Goal: Register for event/course

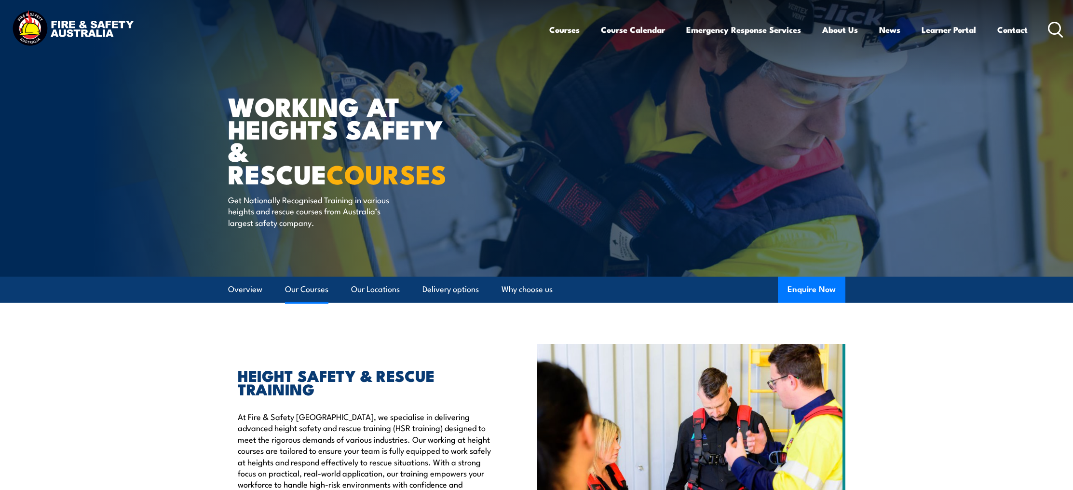
click at [316, 293] on link "Our Courses" at bounding box center [306, 289] width 43 height 26
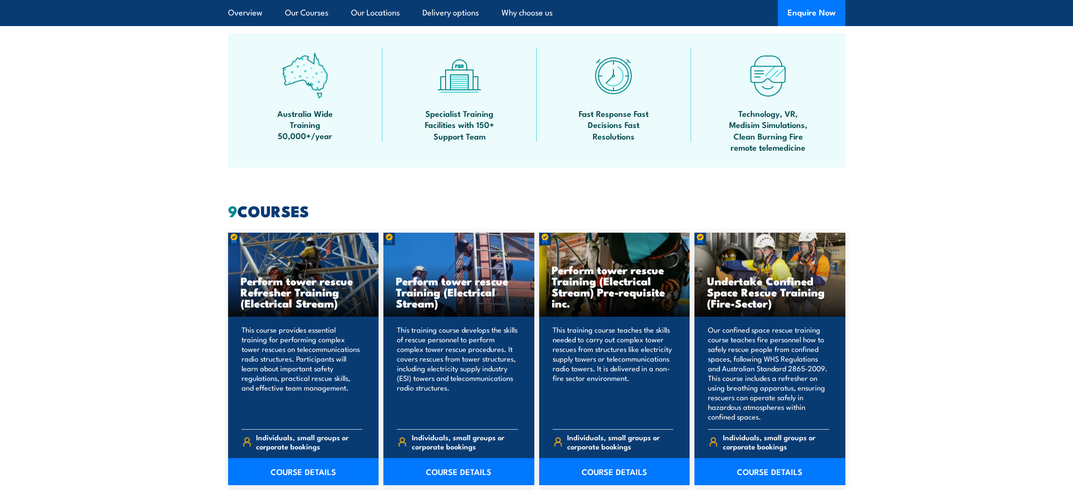
scroll to position [137, 0]
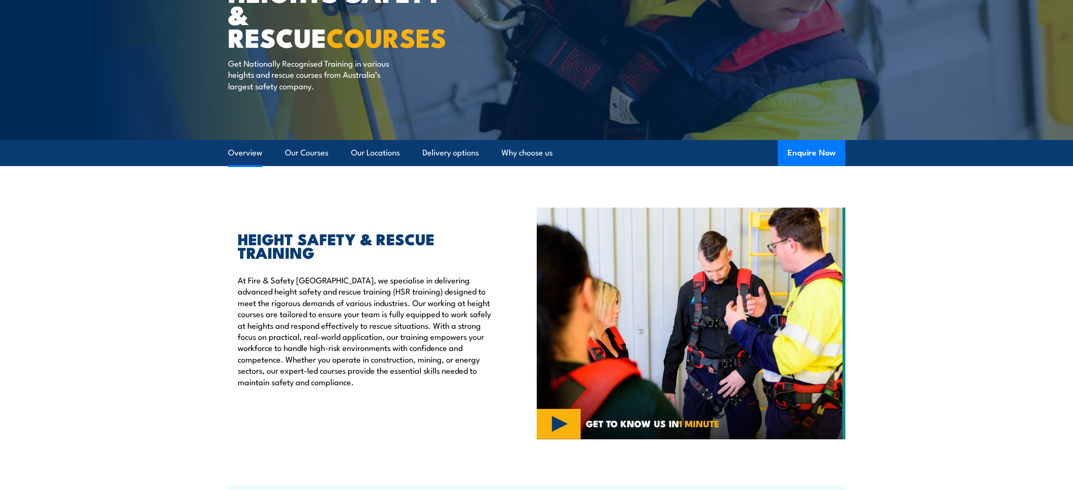
click at [255, 149] on link "Overview" at bounding box center [245, 153] width 34 height 26
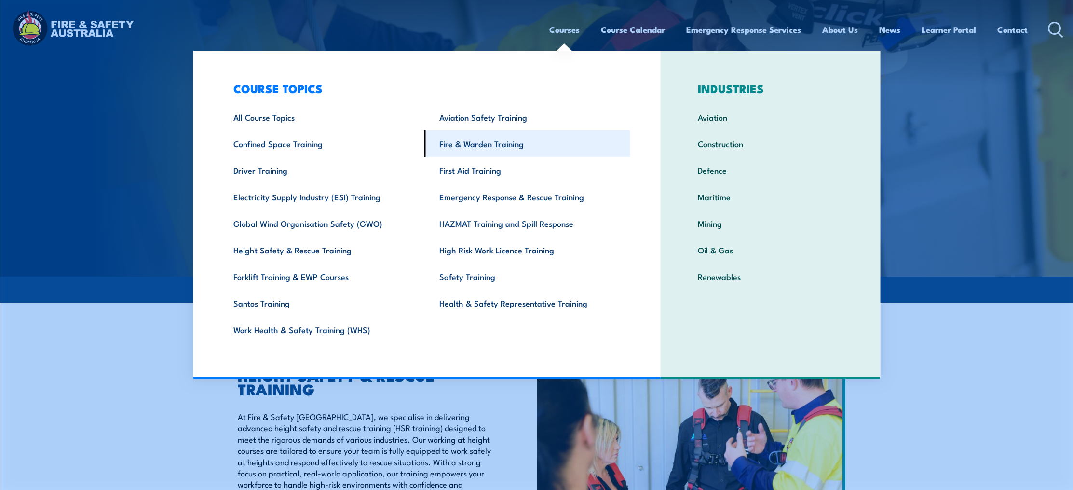
click at [478, 146] on link "Fire & Warden Training" at bounding box center [528, 143] width 206 height 27
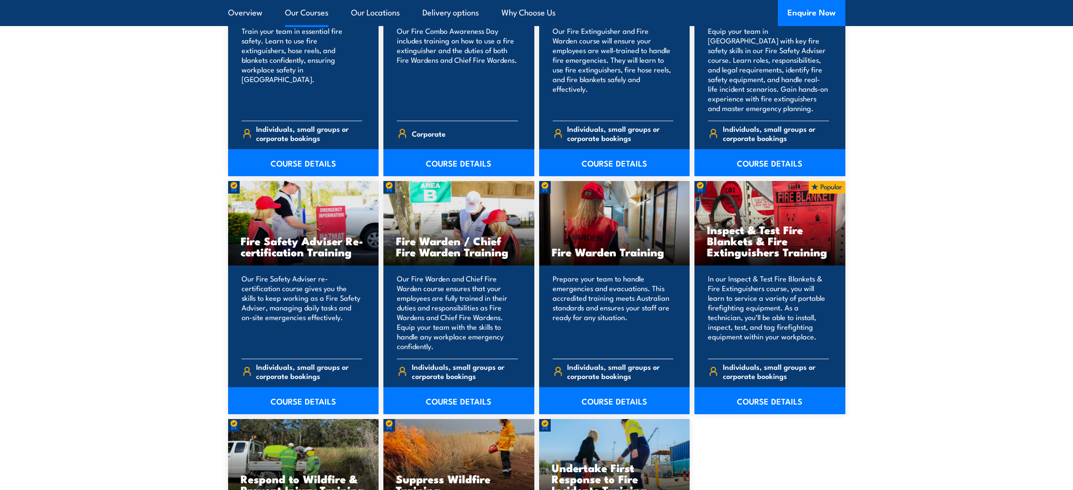
scroll to position [1137, 0]
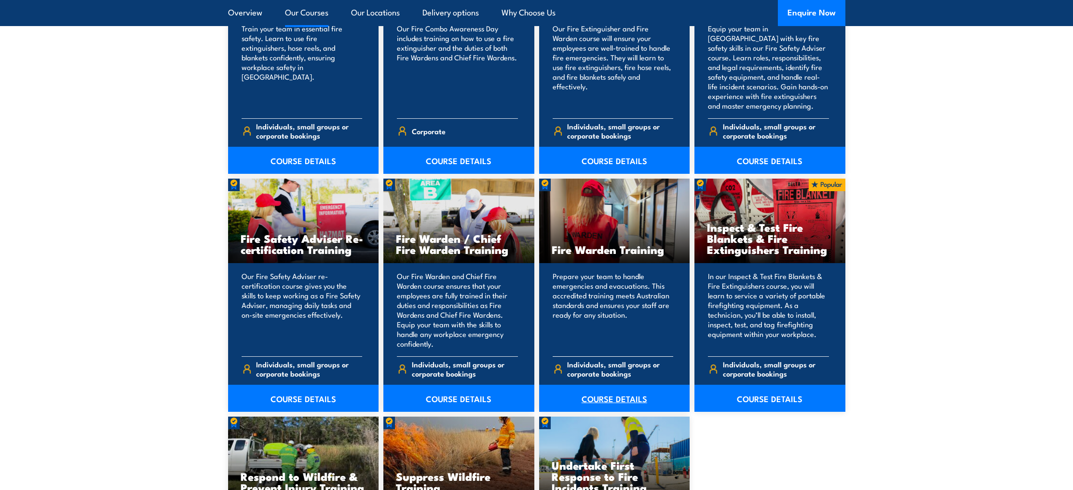
click at [604, 397] on link "COURSE DETAILS" at bounding box center [614, 398] width 151 height 27
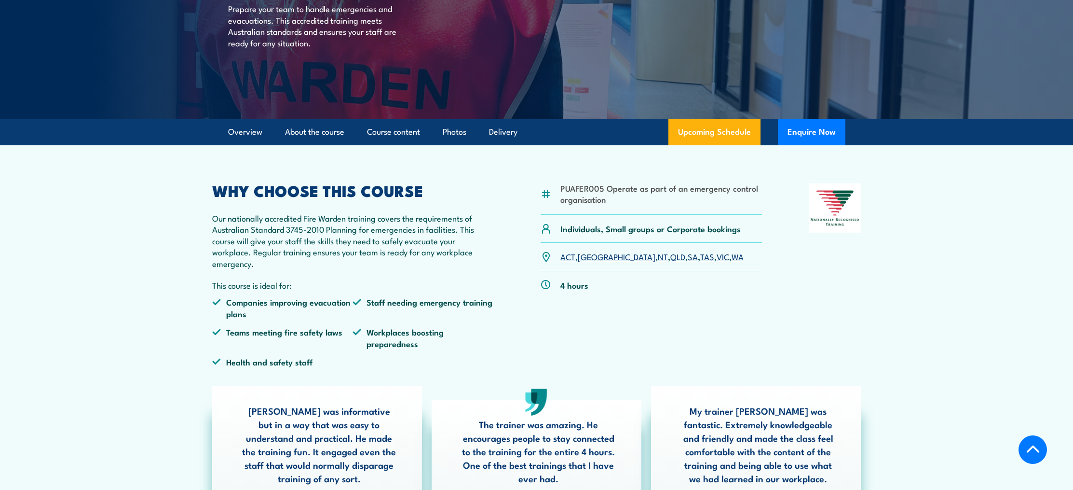
scroll to position [159, 0]
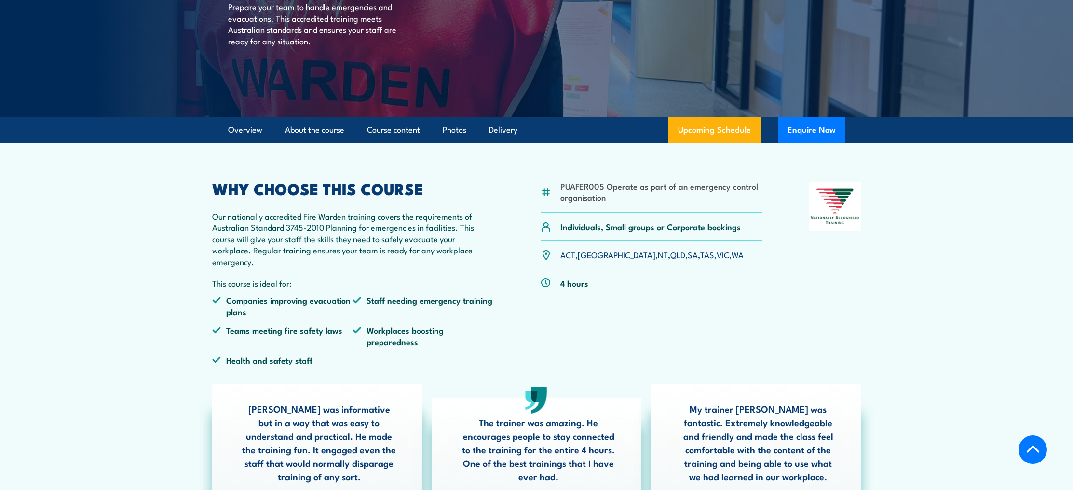
click at [717, 255] on link "VIC" at bounding box center [723, 254] width 13 height 12
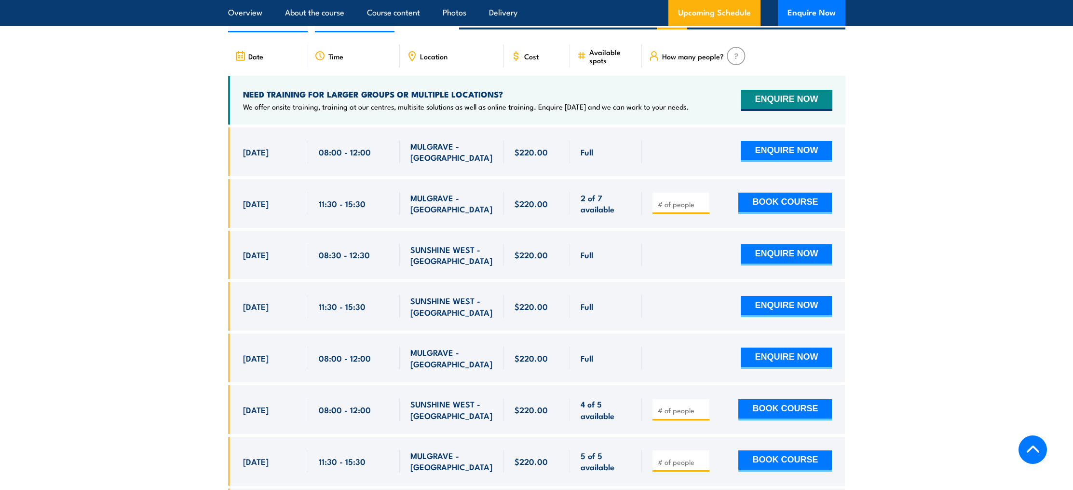
scroll to position [1851, 0]
